Goal: Check status: Check status

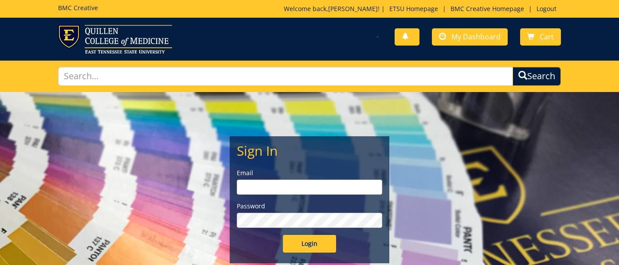
type input "[EMAIL_ADDRESS][DOMAIN_NAME]"
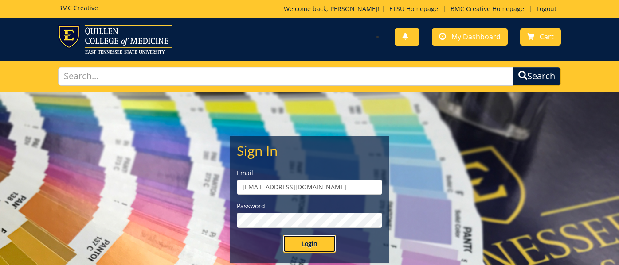
click at [318, 242] on input "Login" at bounding box center [309, 244] width 53 height 18
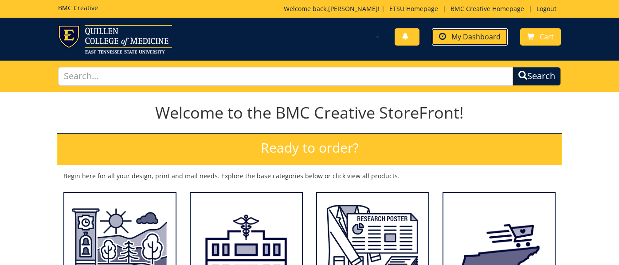
click at [486, 40] on span "My Dashboard" at bounding box center [475, 37] width 49 height 10
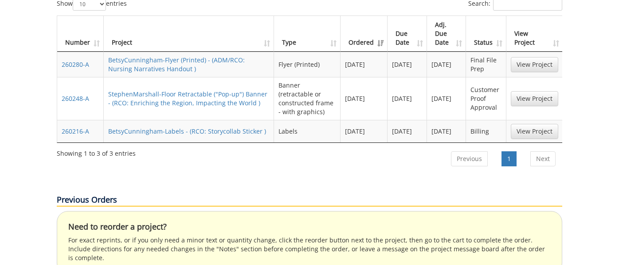
scroll to position [431, 0]
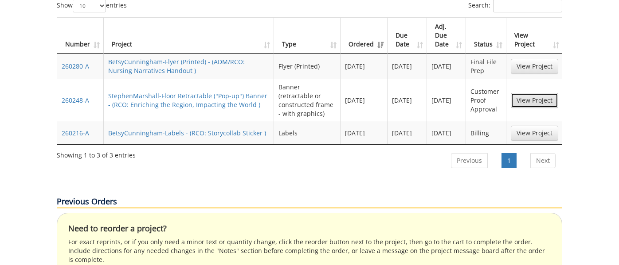
click at [538, 93] on link "View Project" at bounding box center [533, 100] width 47 height 15
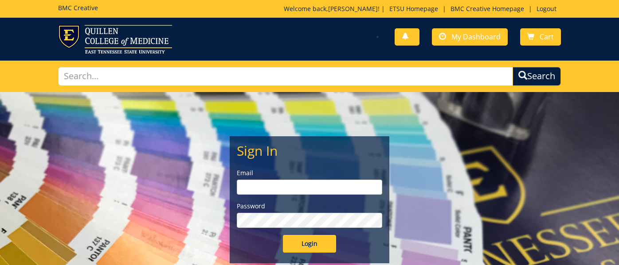
type input "[EMAIL_ADDRESS][DOMAIN_NAME]"
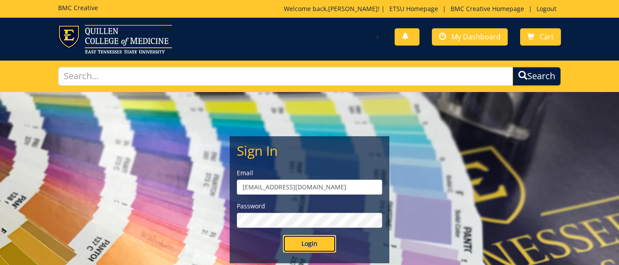
click at [315, 245] on input "Login" at bounding box center [309, 244] width 53 height 18
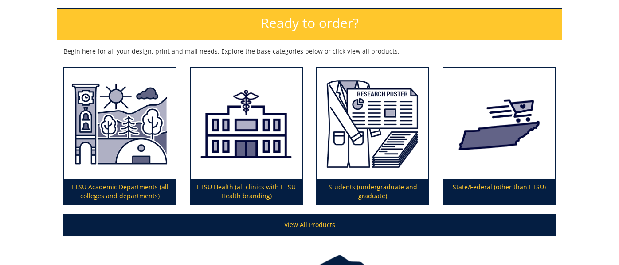
scroll to position [125, 0]
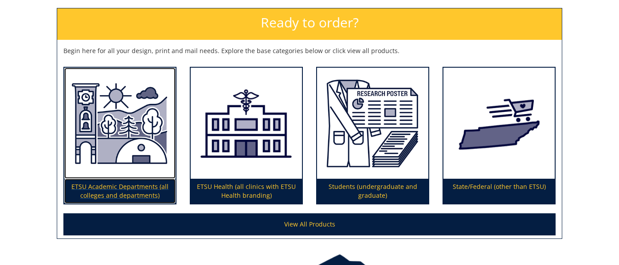
click at [97, 160] on img at bounding box center [119, 124] width 111 height 112
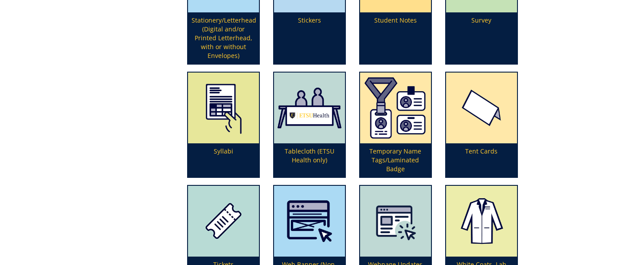
scroll to position [2470, 0]
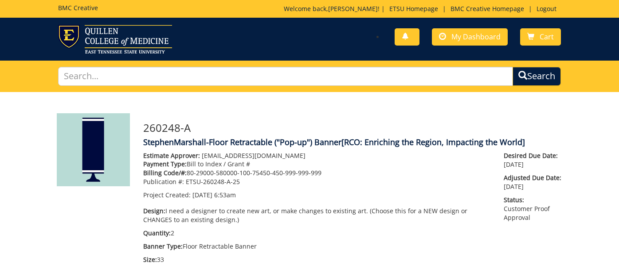
scroll to position [3, 0]
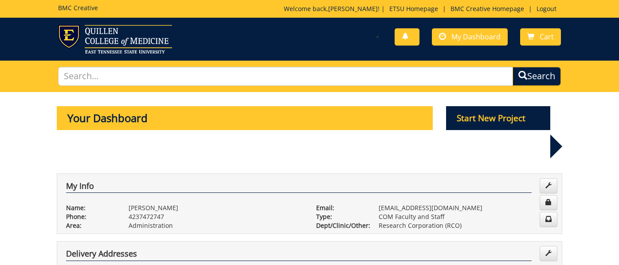
scroll to position [302, 0]
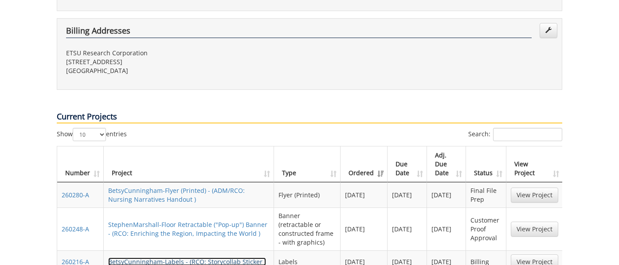
click at [193, 258] on link "BetsyCunningham-Labels - (RCO: Storycollab Sticker )" at bounding box center [187, 262] width 158 height 8
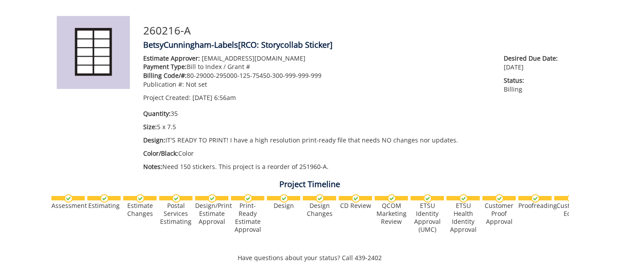
scroll to position [97, 0]
